Goal: Information Seeking & Learning: Learn about a topic

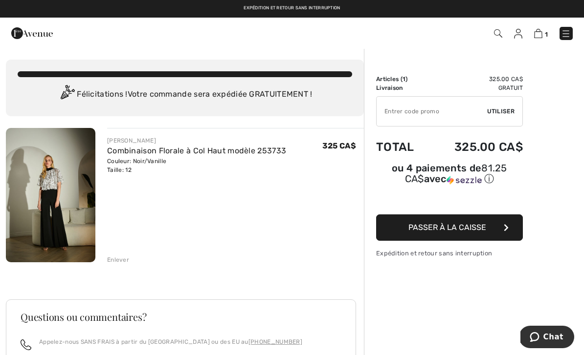
click at [118, 263] on div "Enlever" at bounding box center [118, 260] width 22 height 9
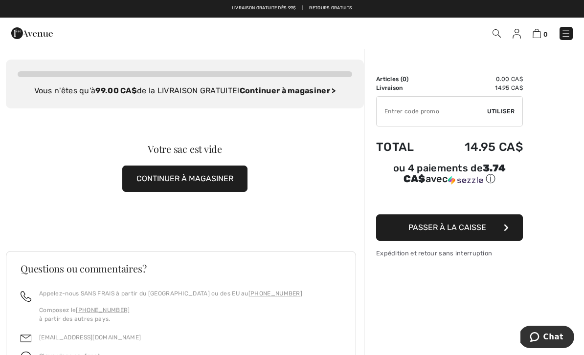
click at [29, 34] on img at bounding box center [32, 33] width 42 height 20
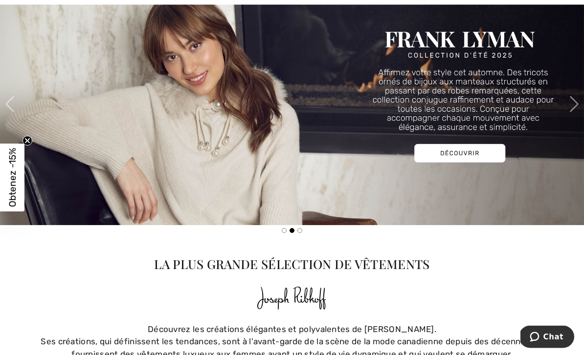
scroll to position [991, 0]
click at [563, 102] on img at bounding box center [292, 103] width 584 height 243
click at [563, 66] on img at bounding box center [292, 103] width 584 height 243
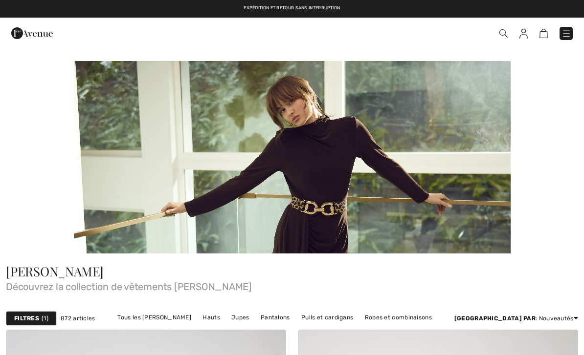
checkbox input "true"
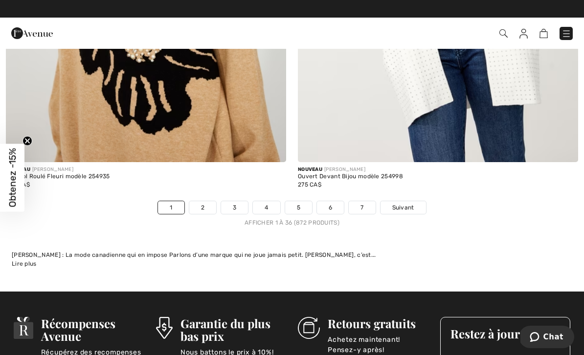
scroll to position [8678, 0]
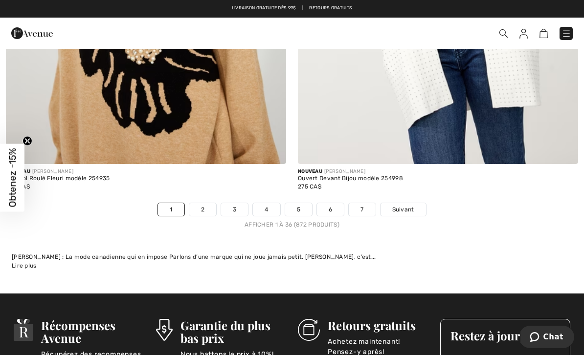
click at [418, 203] on link "Suivant" at bounding box center [402, 209] width 45 height 13
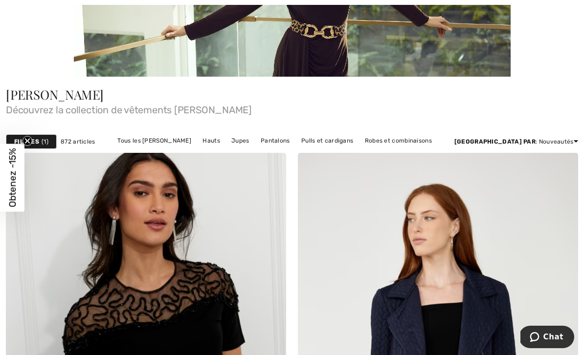
scroll to position [177, 0]
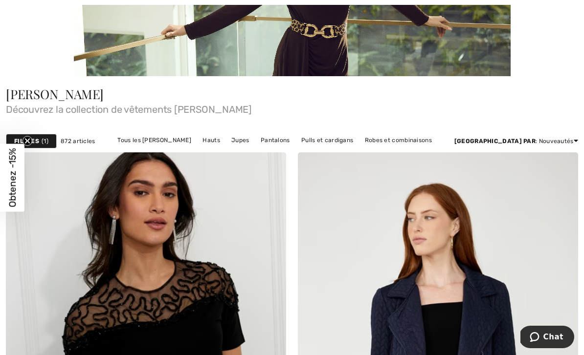
click at [37, 146] on div "Filtres 1" at bounding box center [31, 141] width 51 height 15
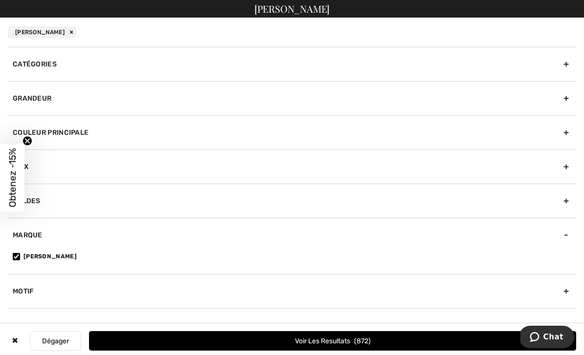
click at [24, 97] on div "Grandeur" at bounding box center [292, 98] width 568 height 34
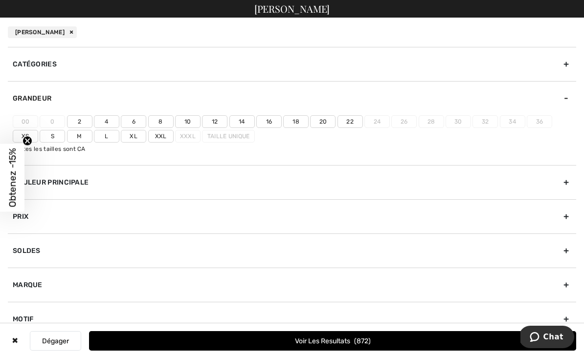
click at [216, 124] on label "12" at bounding box center [214, 121] width 25 height 13
click at [0, 0] on input"] "12" at bounding box center [0, 0] width 0 height 0
click at [112, 138] on label "L" at bounding box center [106, 136] width 25 height 13
click at [0, 0] on input"] "L" at bounding box center [0, 0] width 0 height 0
click at [136, 136] on label "Xl" at bounding box center [133, 136] width 25 height 13
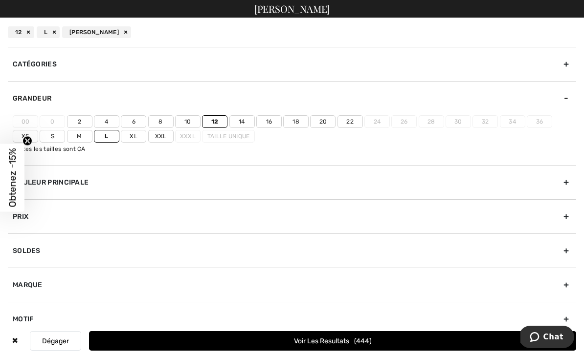
click at [0, 0] on input"] "Xl" at bounding box center [0, 0] width 0 height 0
click at [220, 351] on button "Voir les resultats 471" at bounding box center [332, 341] width 487 height 20
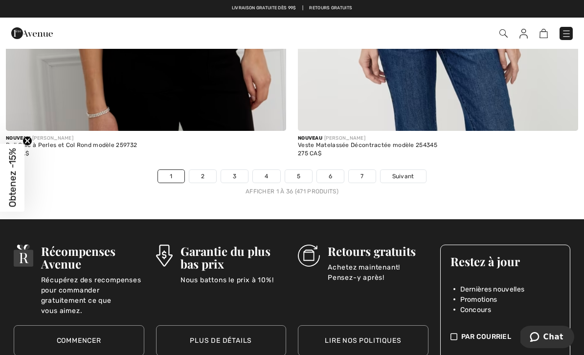
scroll to position [8501, 0]
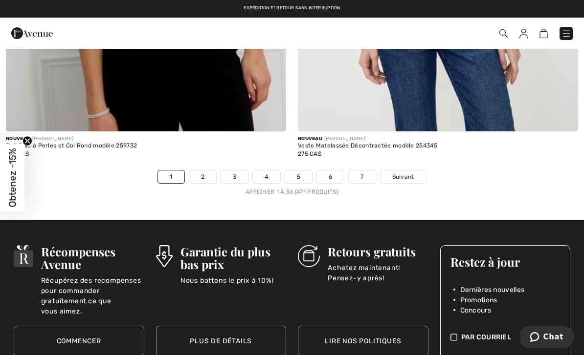
click at [198, 171] on link "2" at bounding box center [202, 177] width 27 height 13
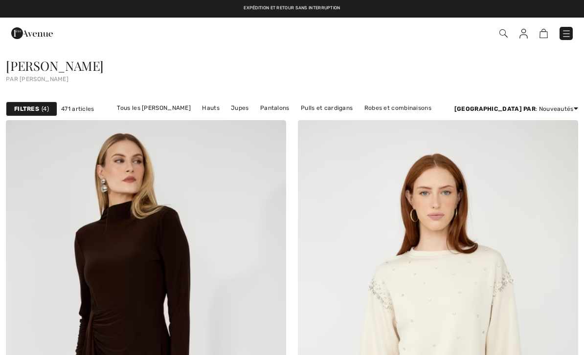
checkbox input "true"
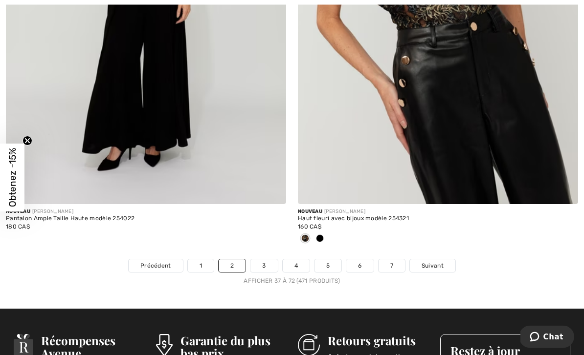
scroll to position [8541, 0]
click at [269, 260] on link "3" at bounding box center [263, 266] width 27 height 13
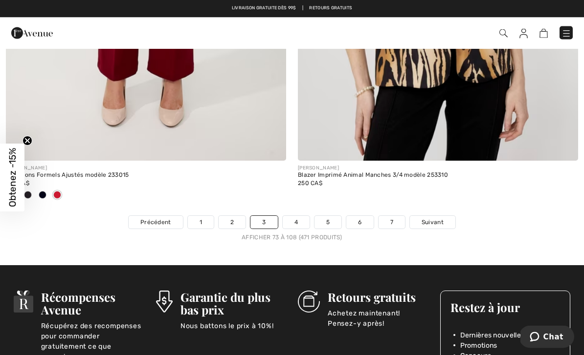
scroll to position [8530, 0]
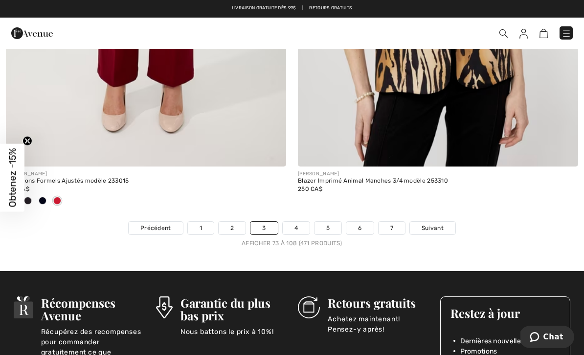
click at [293, 226] on link "4" at bounding box center [296, 228] width 27 height 13
click at [291, 223] on link "4" at bounding box center [296, 228] width 27 height 13
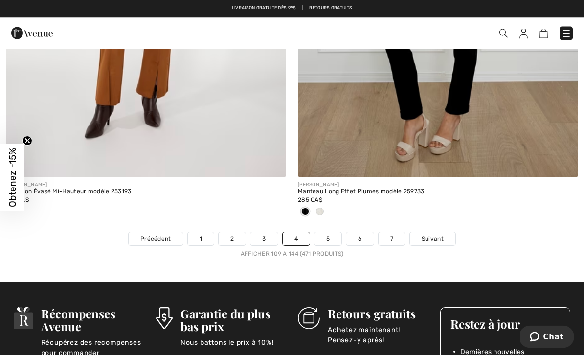
scroll to position [8536, 0]
click at [326, 233] on link "5" at bounding box center [327, 239] width 27 height 13
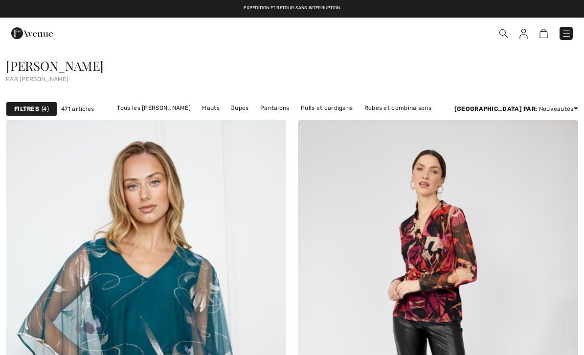
checkbox input "true"
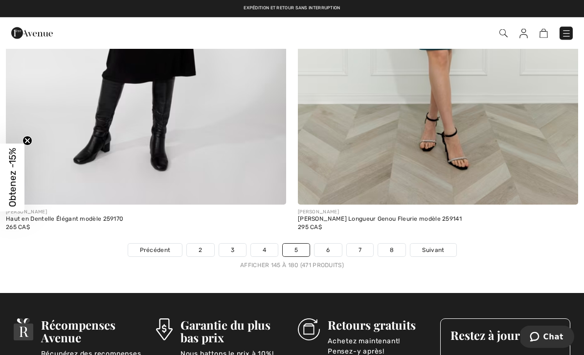
scroll to position [8476, 0]
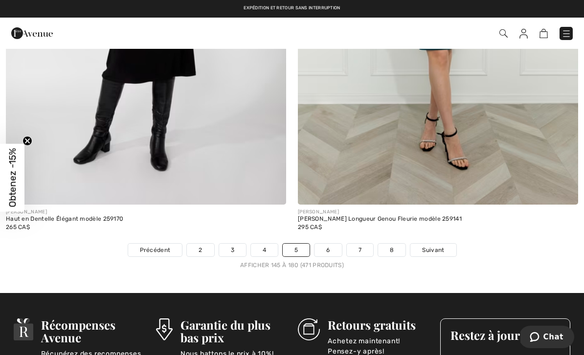
click at [324, 244] on link "6" at bounding box center [327, 250] width 27 height 13
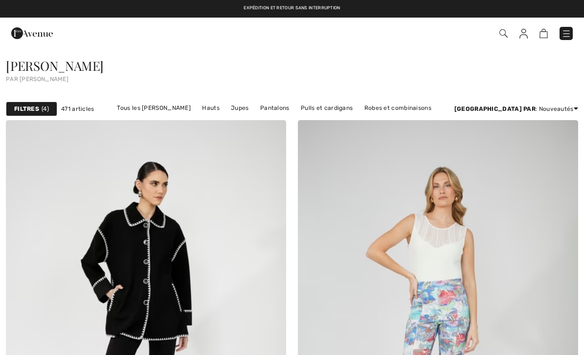
checkbox input "true"
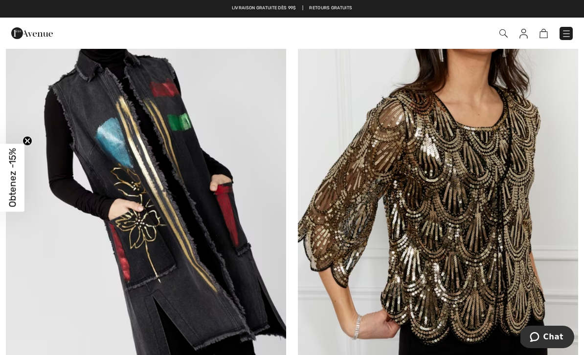
scroll to position [2435, 0]
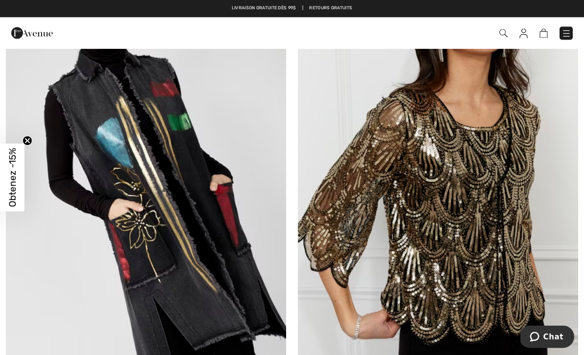
click at [518, 264] on img at bounding box center [438, 189] width 280 height 420
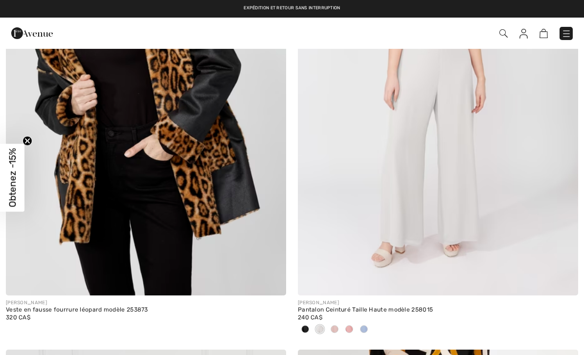
scroll to position [5011, 0]
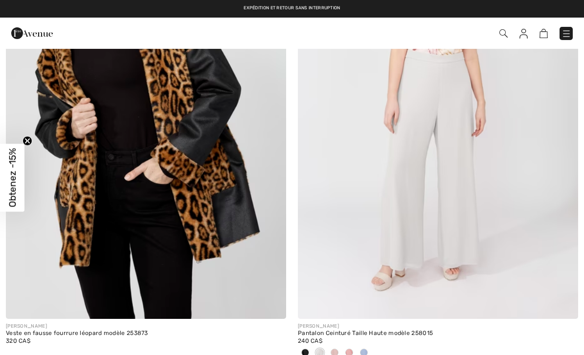
click at [334, 350] on span at bounding box center [335, 353] width 8 height 8
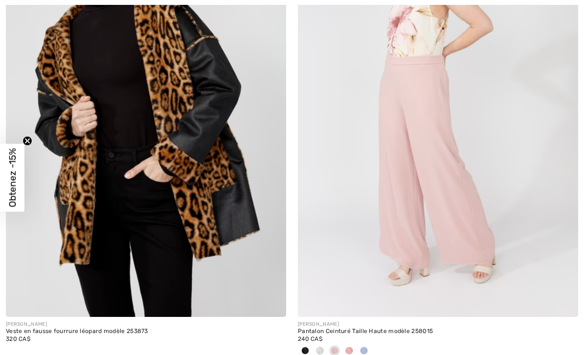
scroll to position [5026, 0]
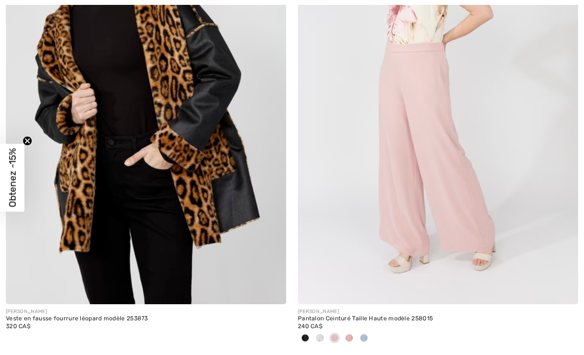
click at [304, 334] on span at bounding box center [305, 338] width 8 height 8
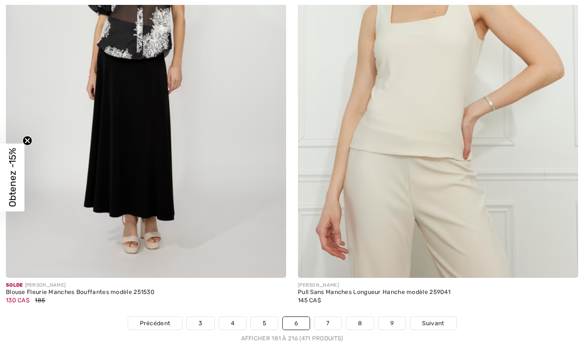
scroll to position [8435, 0]
click at [330, 317] on link "7" at bounding box center [327, 323] width 26 height 13
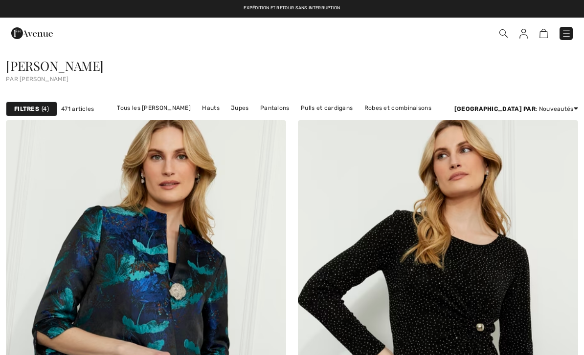
checkbox input "true"
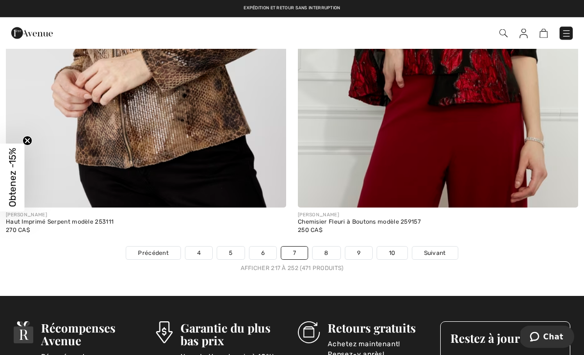
scroll to position [8522, 0]
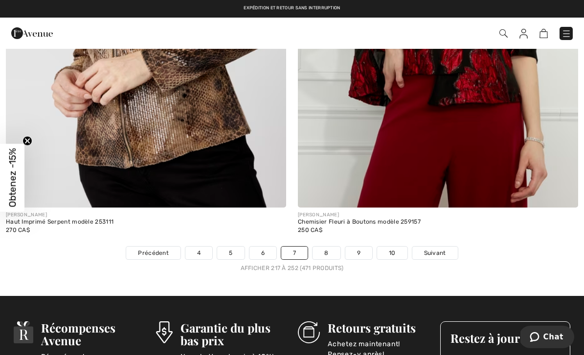
click at [325, 247] on link "8" at bounding box center [325, 253] width 27 height 13
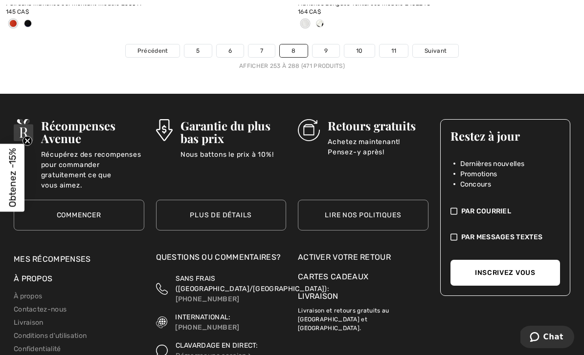
scroll to position [8762, 0]
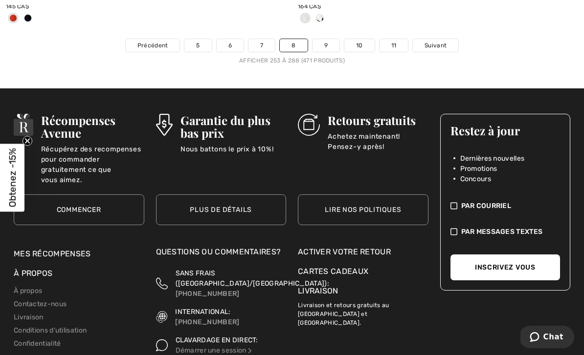
click at [326, 41] on link "9" at bounding box center [325, 45] width 27 height 13
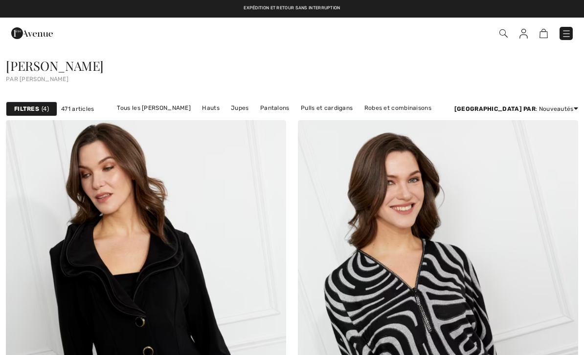
checkbox input "true"
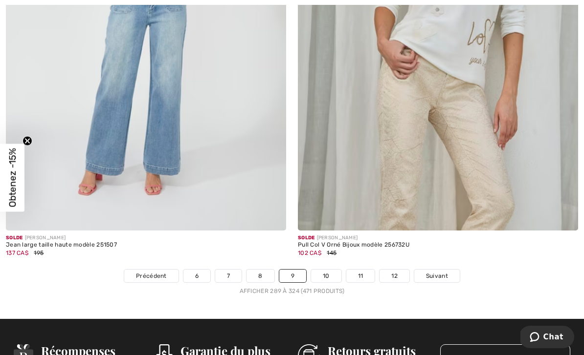
scroll to position [8530, 0]
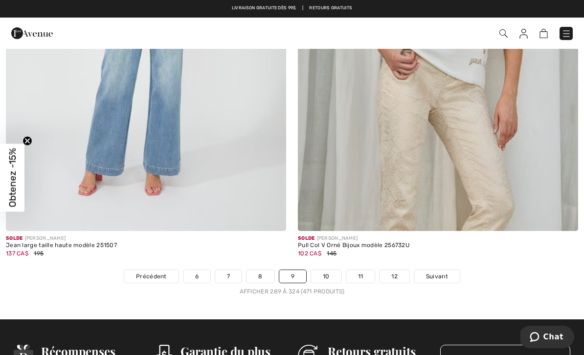
click at [326, 275] on link "10" at bounding box center [326, 276] width 30 height 13
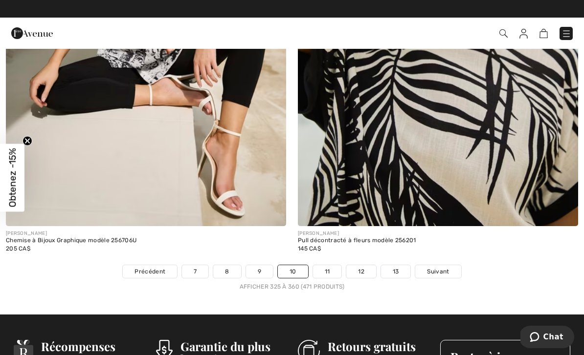
scroll to position [8488, 0]
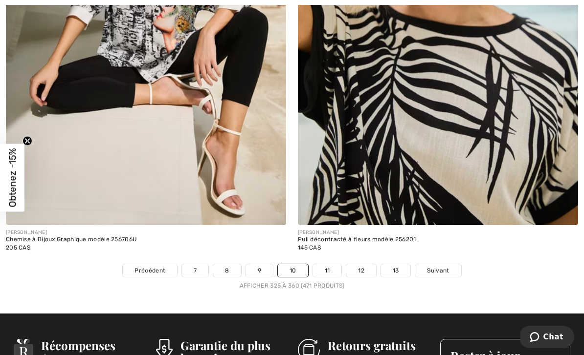
click at [334, 265] on link "11" at bounding box center [327, 271] width 29 height 13
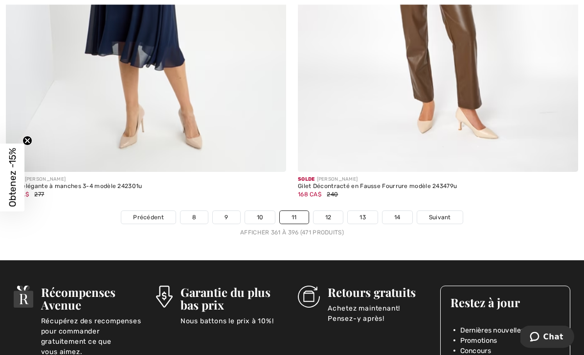
scroll to position [8590, 0]
click at [328, 211] on link "12" at bounding box center [328, 217] width 30 height 13
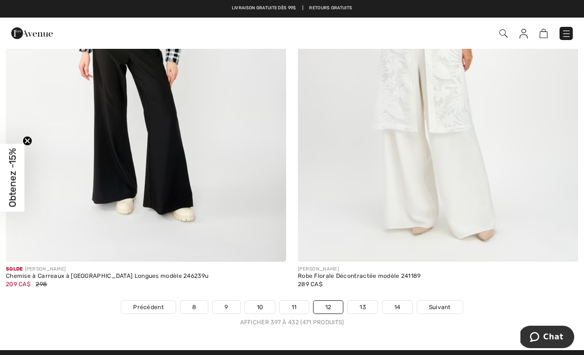
scroll to position [8435, 0]
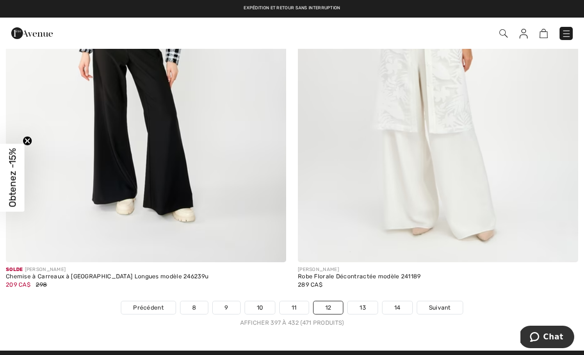
click at [369, 302] on link "13" at bounding box center [363, 308] width 30 height 13
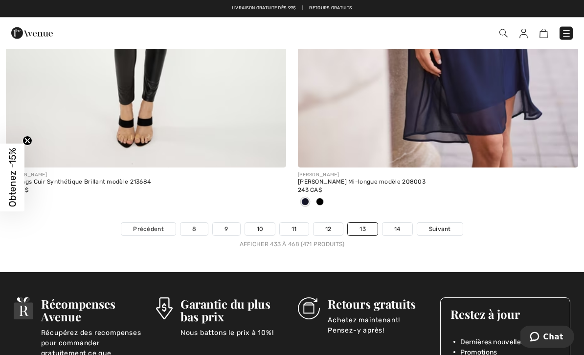
scroll to position [8624, 0]
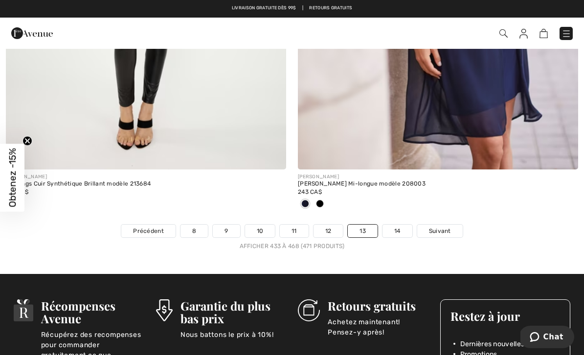
click at [392, 225] on link "14" at bounding box center [397, 231] width 30 height 13
